Goal: Information Seeking & Learning: Find specific page/section

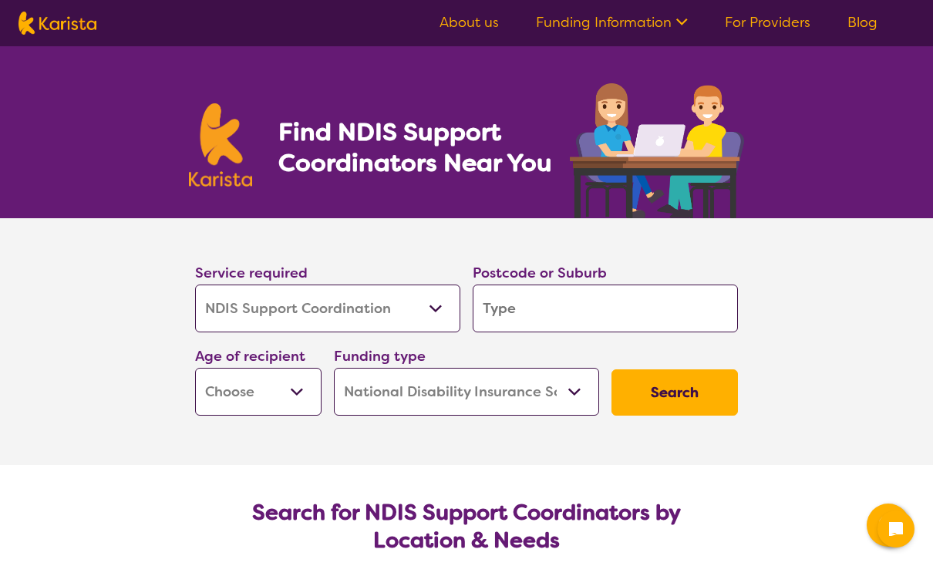
select select "NDIS Support Coordination"
select select "NDIS"
select select "NDIS Support Coordination"
select select "NDIS"
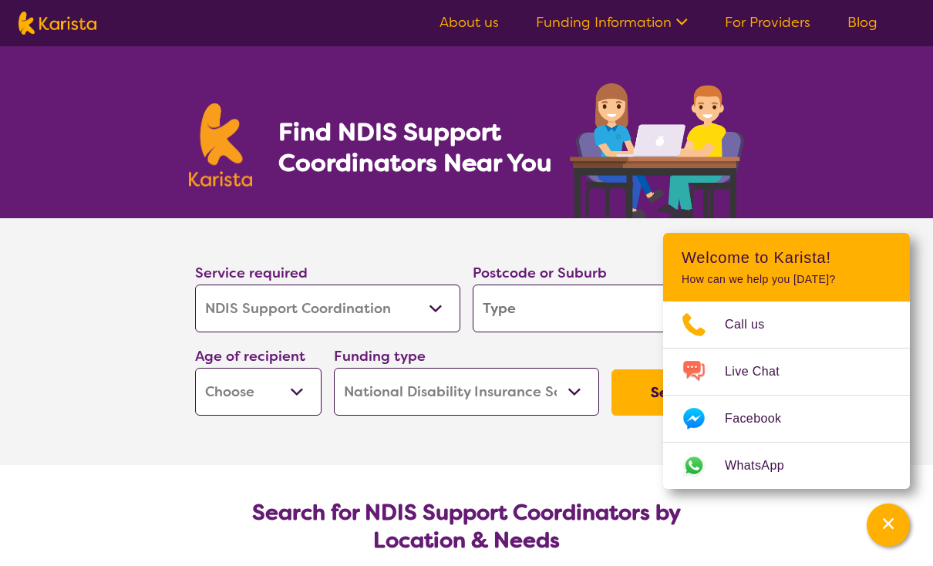
click at [49, 272] on section "Service required Allied Health Assistant Assessment ([MEDICAL_DATA] or [MEDICAL…" at bounding box center [466, 341] width 933 height 247
click at [622, 307] on input "search" at bounding box center [605, 309] width 265 height 48
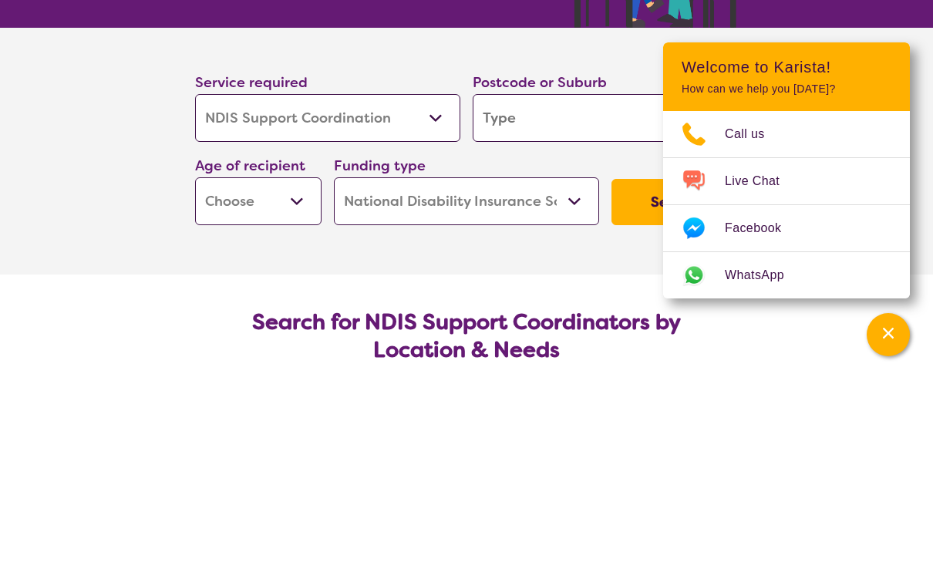
scroll to position [190, 0]
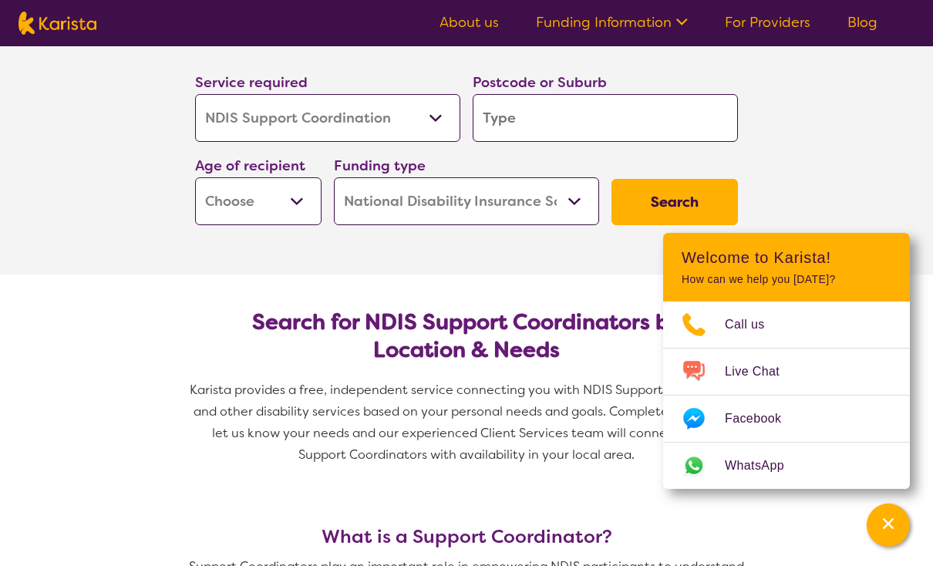
type input "3"
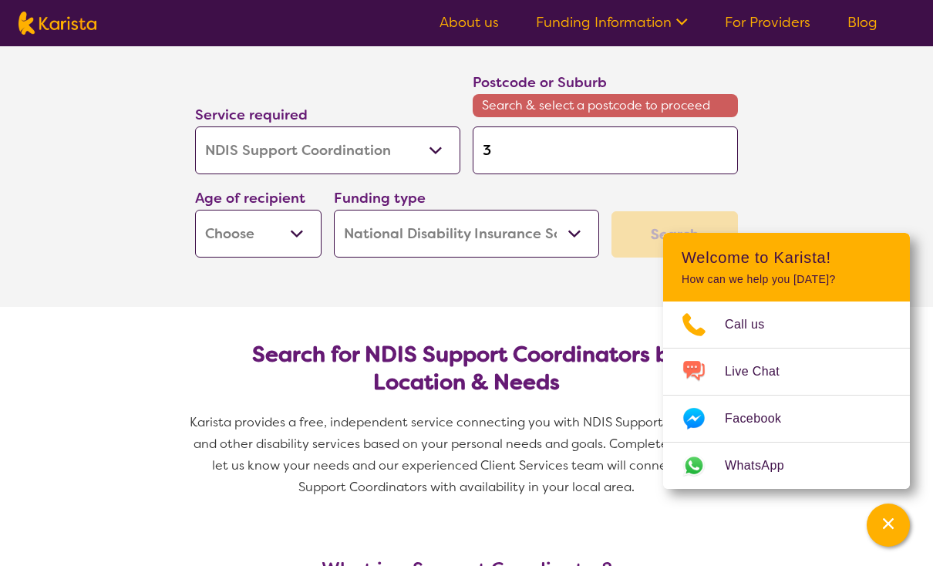
type input "35"
type input "358"
type input "3585"
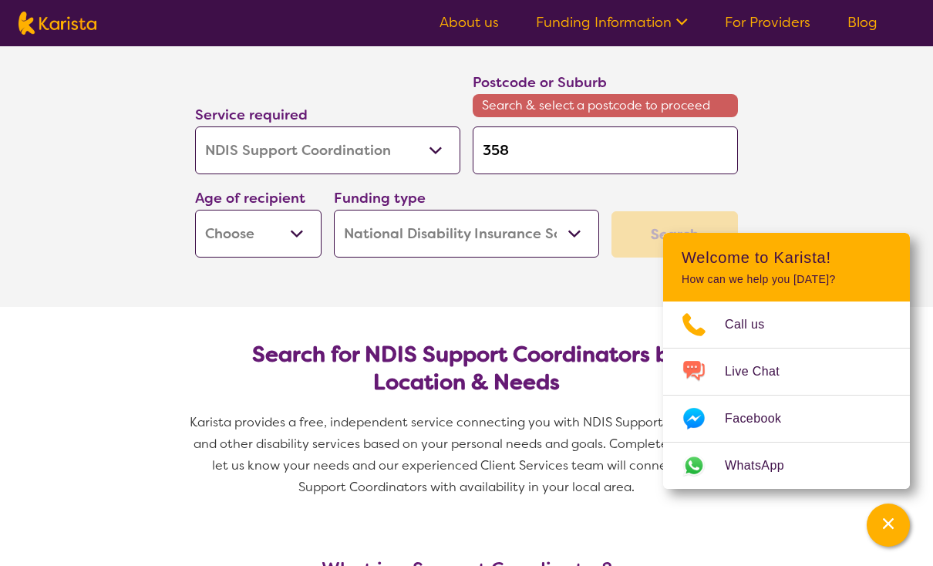
type input "3585"
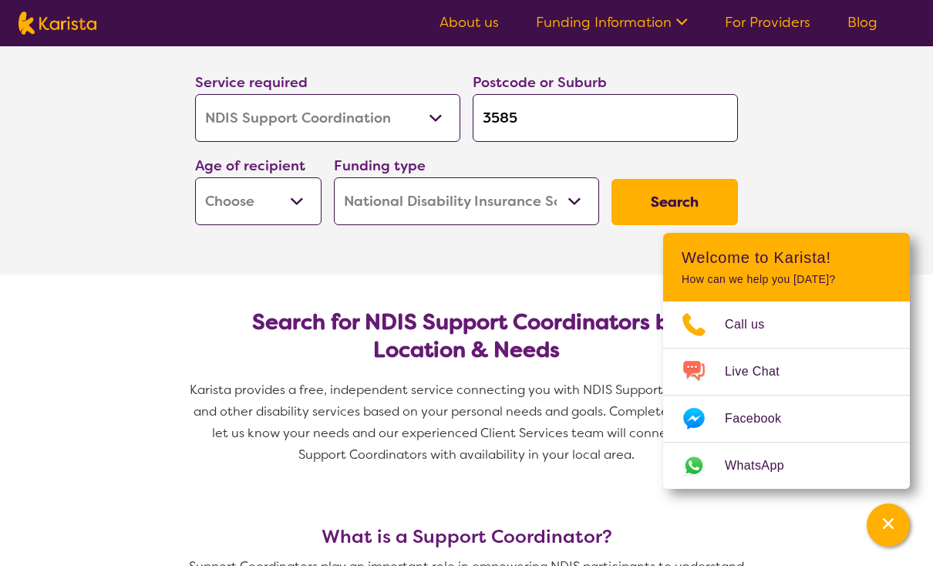
click at [206, 201] on select "Early Childhood - 0 to 9 Child - 10 to 11 Adolescent - 12 to 17 Adult - 18 to 6…" at bounding box center [258, 201] width 126 height 48
select select "AD"
click at [365, 203] on select "Home Care Package (HCP) National Disability Insurance Scheme (NDIS) I don't know" at bounding box center [466, 201] width 265 height 48
click at [721, 194] on button "Search" at bounding box center [674, 202] width 126 height 46
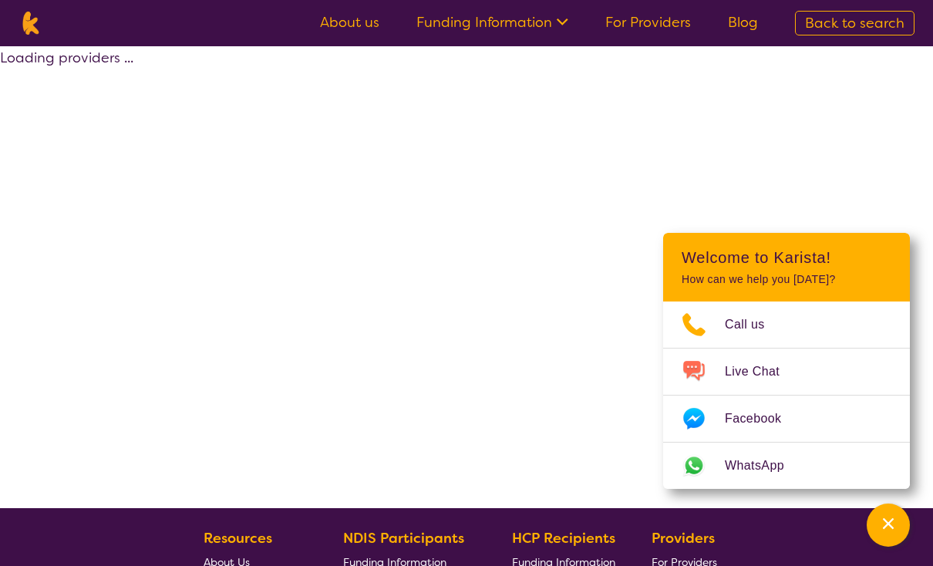
select select "NDIS"
select select "NDIS Support Coordination"
select select "AD"
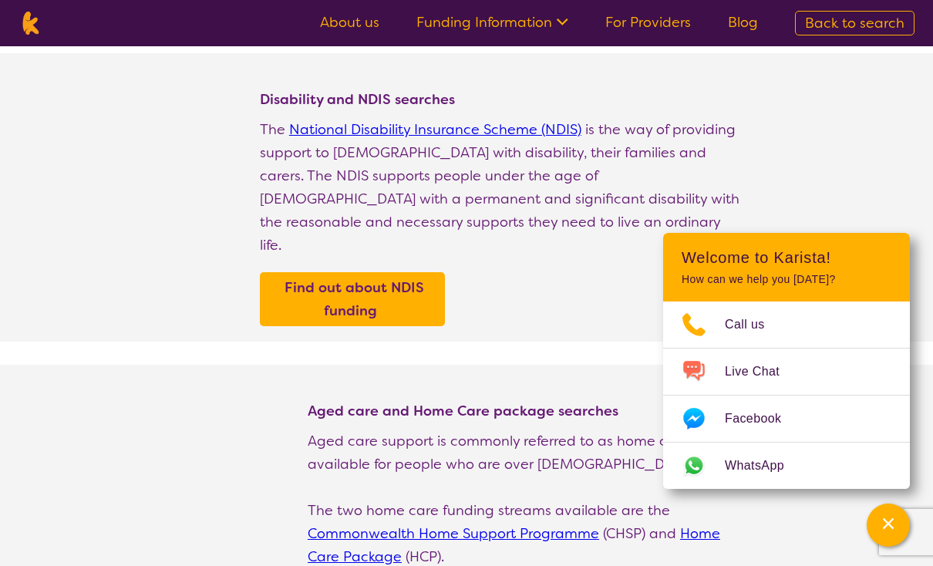
scroll to position [193, 0]
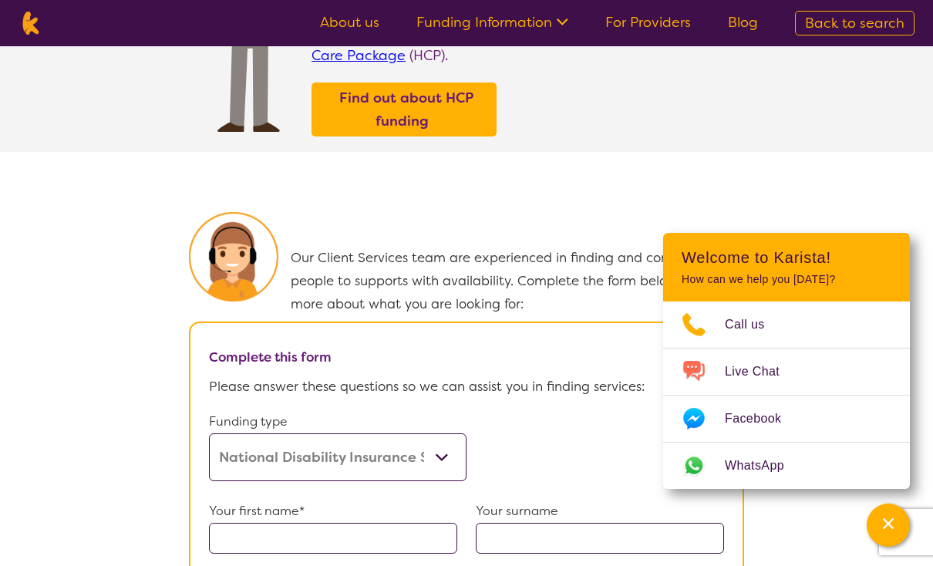
select select "NDIS Support Coordination"
select select "AD"
select select "NDIS"
select select "NDIS Support Coordination"
select select "AD"
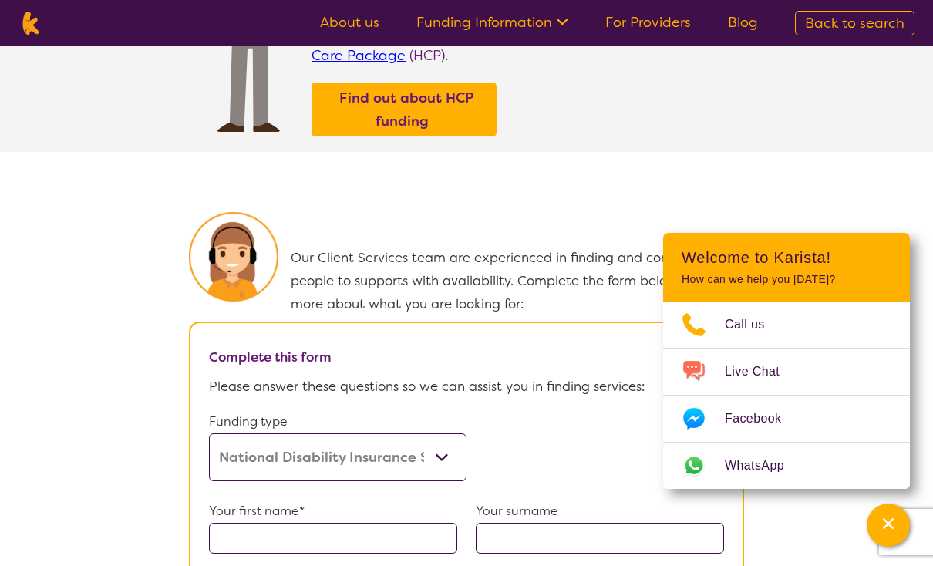
select select "NDIS"
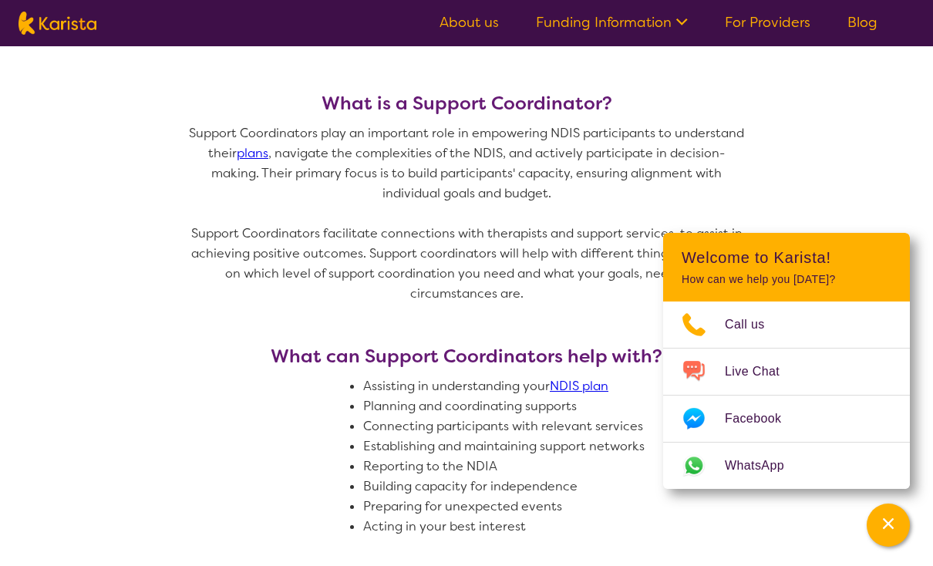
scroll to position [163, 0]
